Goal: Use online tool/utility

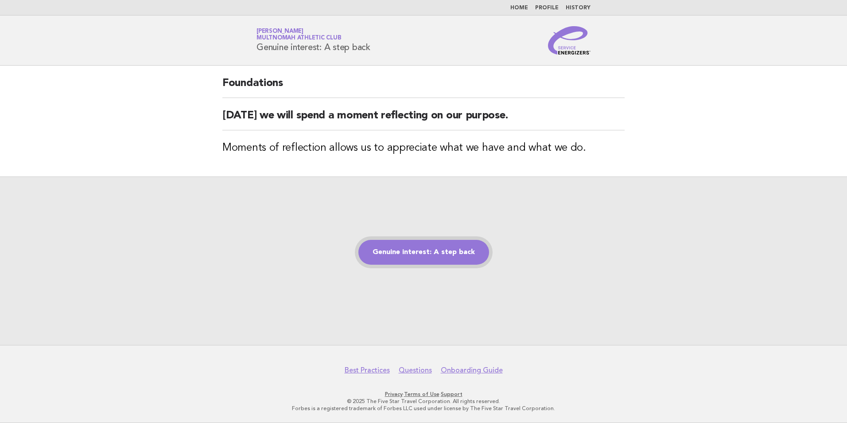
click at [409, 245] on link "Genuine interest: A step back" at bounding box center [424, 252] width 131 height 25
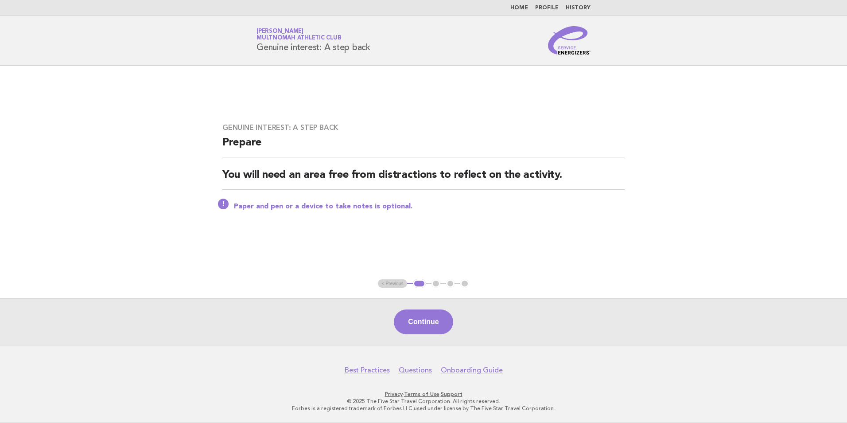
click at [404, 315] on button "Continue" at bounding box center [423, 321] width 59 height 25
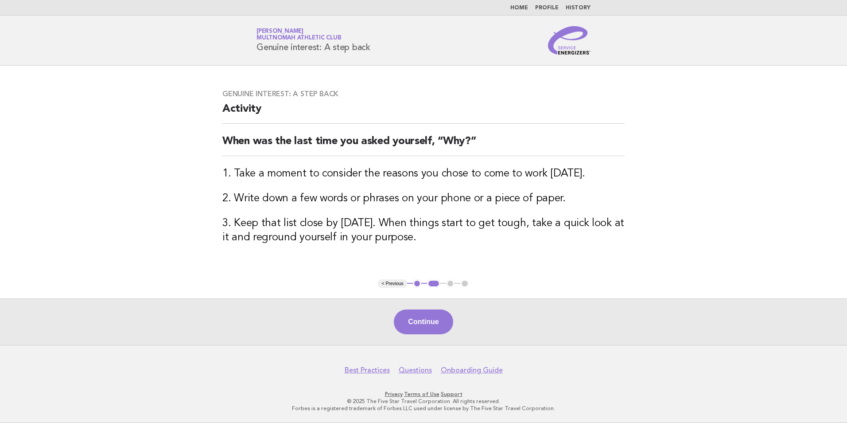
click at [449, 308] on div "Continue" at bounding box center [423, 321] width 847 height 47
click at [444, 312] on button "Continue" at bounding box center [423, 321] width 59 height 25
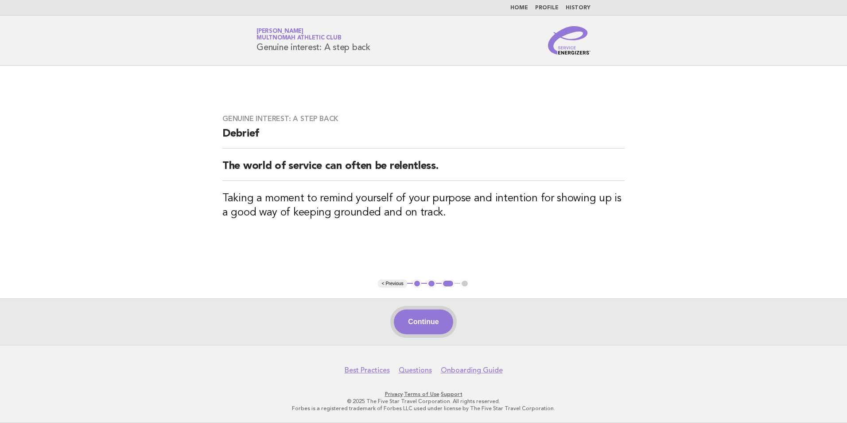
drag, startPoint x: 443, startPoint y: 315, endPoint x: 437, endPoint y: 332, distance: 17.7
click at [441, 319] on button "Continue" at bounding box center [423, 321] width 59 height 25
